Goal: Purchase product/service

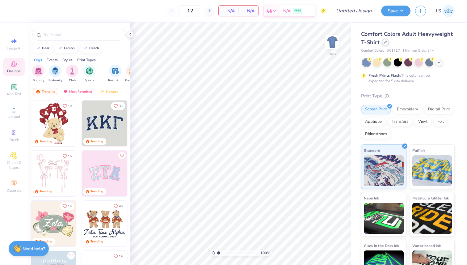
click at [385, 43] on icon at bounding box center [385, 42] width 3 height 3
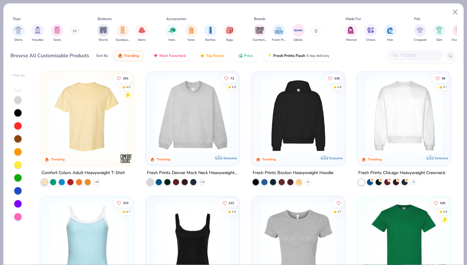
click at [426, 55] on input "text" at bounding box center [416, 55] width 48 height 7
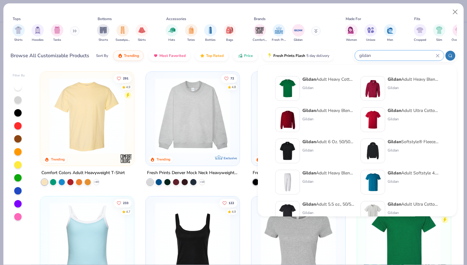
type input "gildan"
click at [396, 79] on strong "Gildan" at bounding box center [395, 79] width 14 height 6
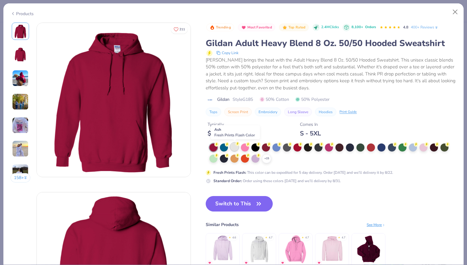
click at [235, 145] on div at bounding box center [235, 147] width 8 height 8
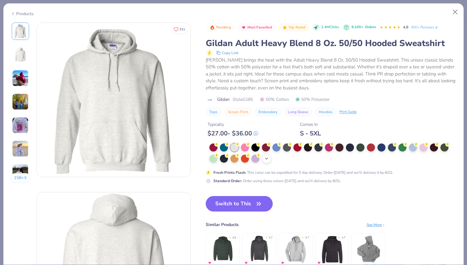
click at [267, 159] on icon at bounding box center [266, 158] width 5 height 5
